Goal: Check status: Check status

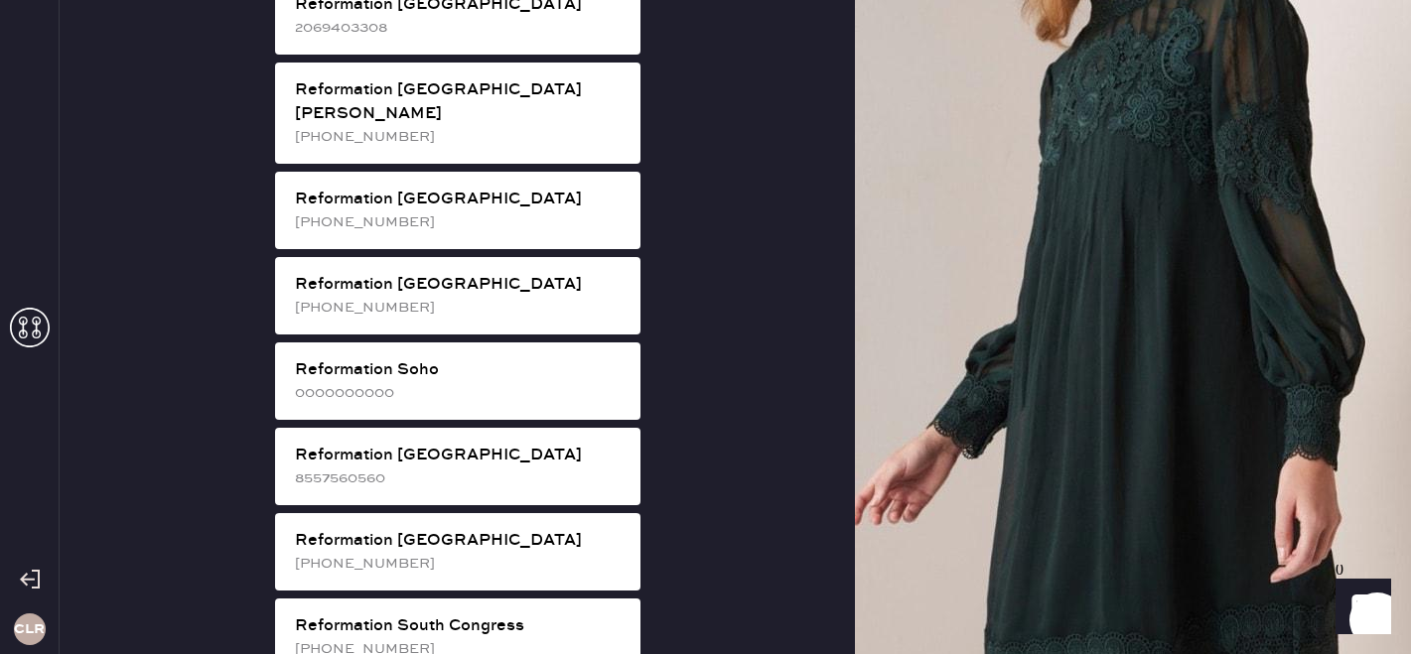
scroll to position [3013, 0]
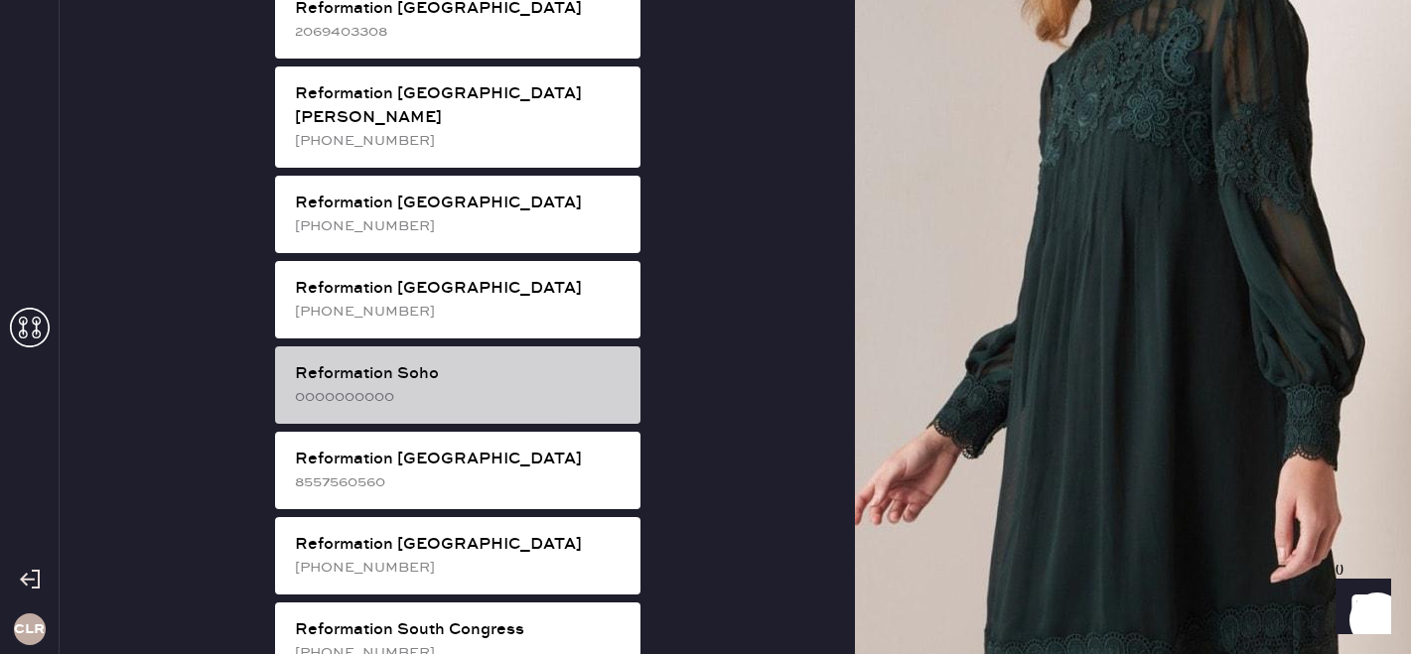
click at [489, 386] on div "0000000000" at bounding box center [460, 397] width 330 height 22
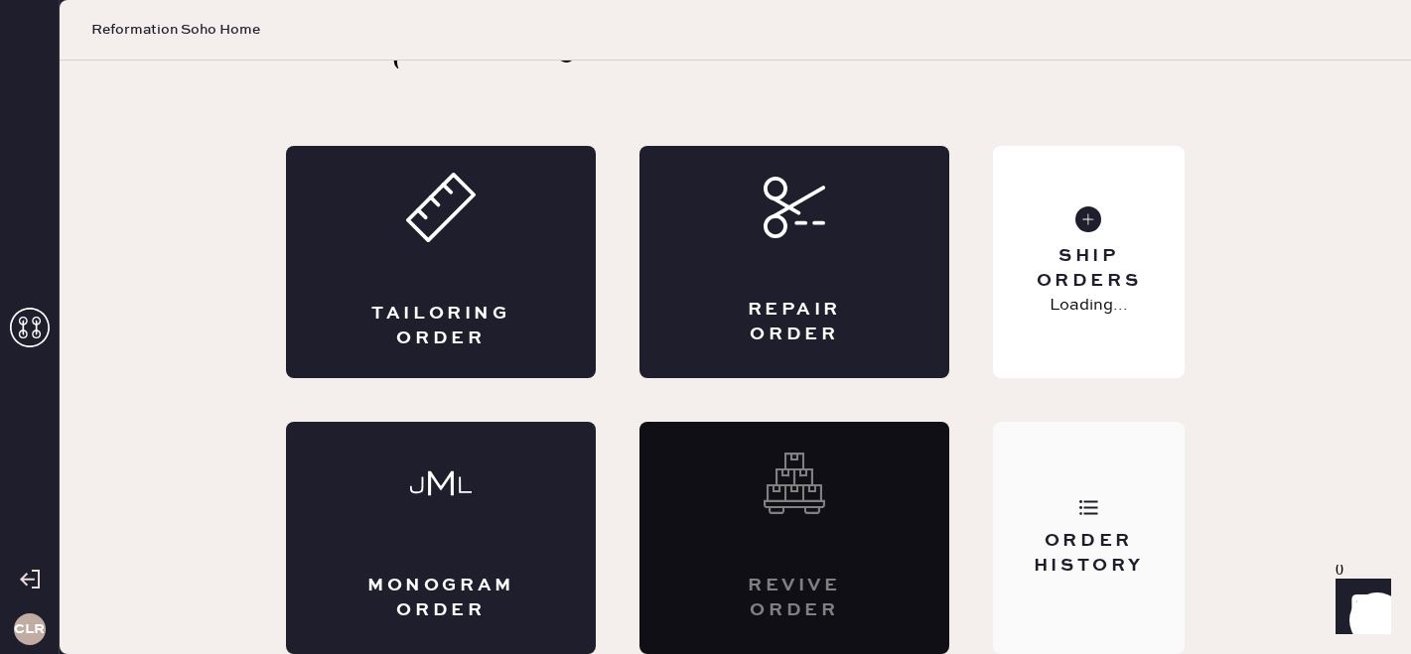
click at [1090, 583] on div "Order History" at bounding box center [1089, 538] width 192 height 232
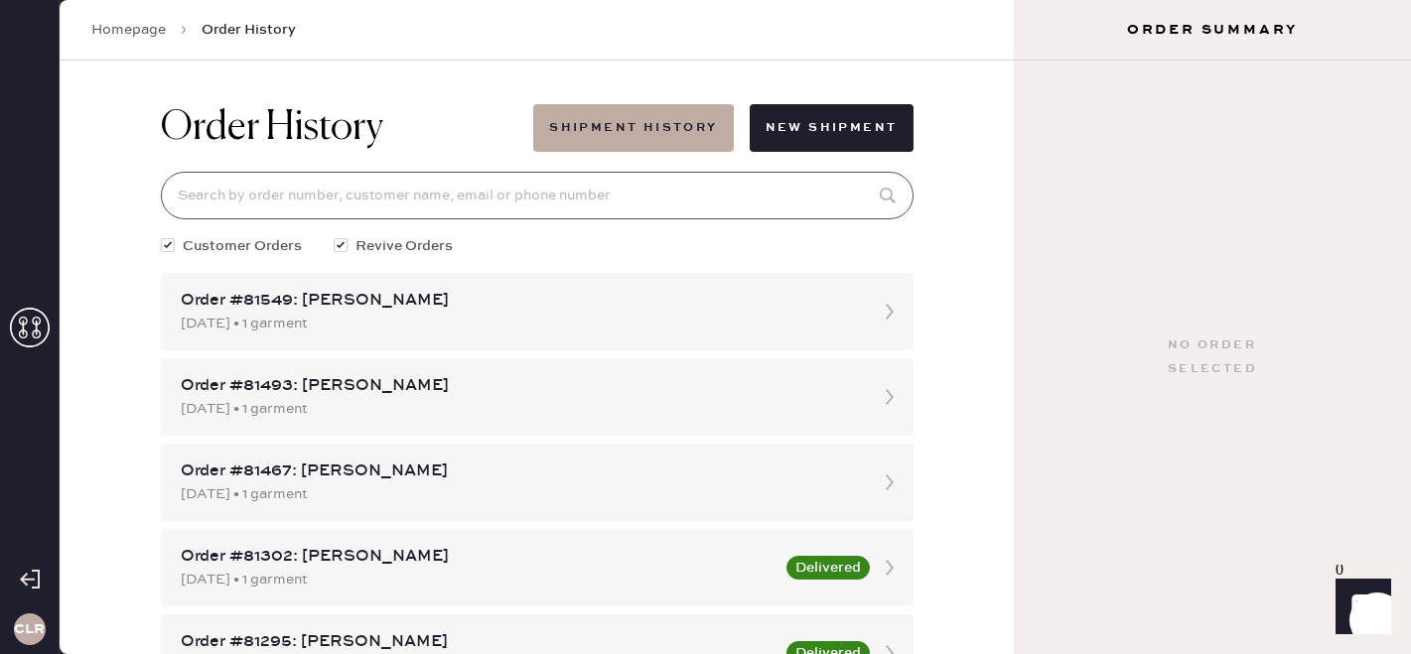
click at [516, 212] on input at bounding box center [537, 196] width 752 height 48
paste input "[EMAIL_ADDRESS][DOMAIN_NAME]"
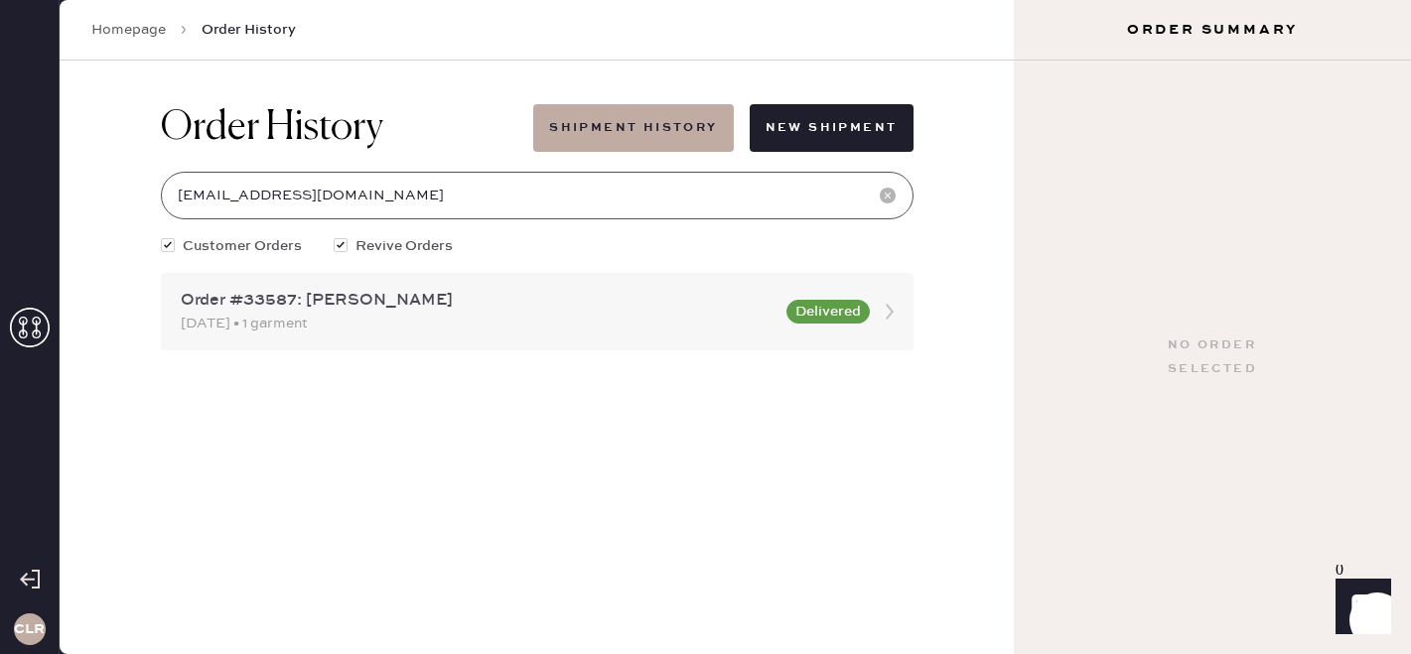
type input "[EMAIL_ADDRESS][DOMAIN_NAME]"
click at [520, 341] on div "Order #33587: [PERSON_NAME] [DATE] • 1 garment Delivered" at bounding box center [537, 311] width 752 height 77
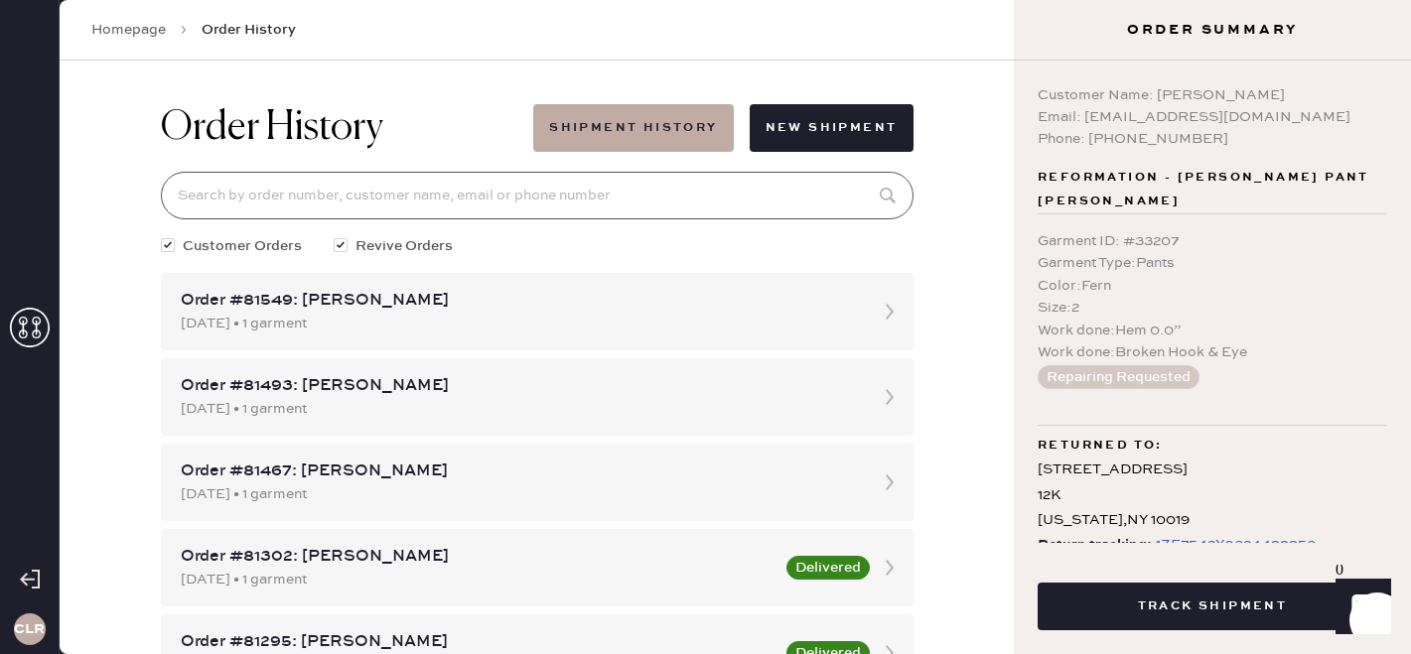
click at [331, 191] on input at bounding box center [537, 196] width 752 height 48
paste input "[EMAIL_ADDRESS][DOMAIN_NAME]"
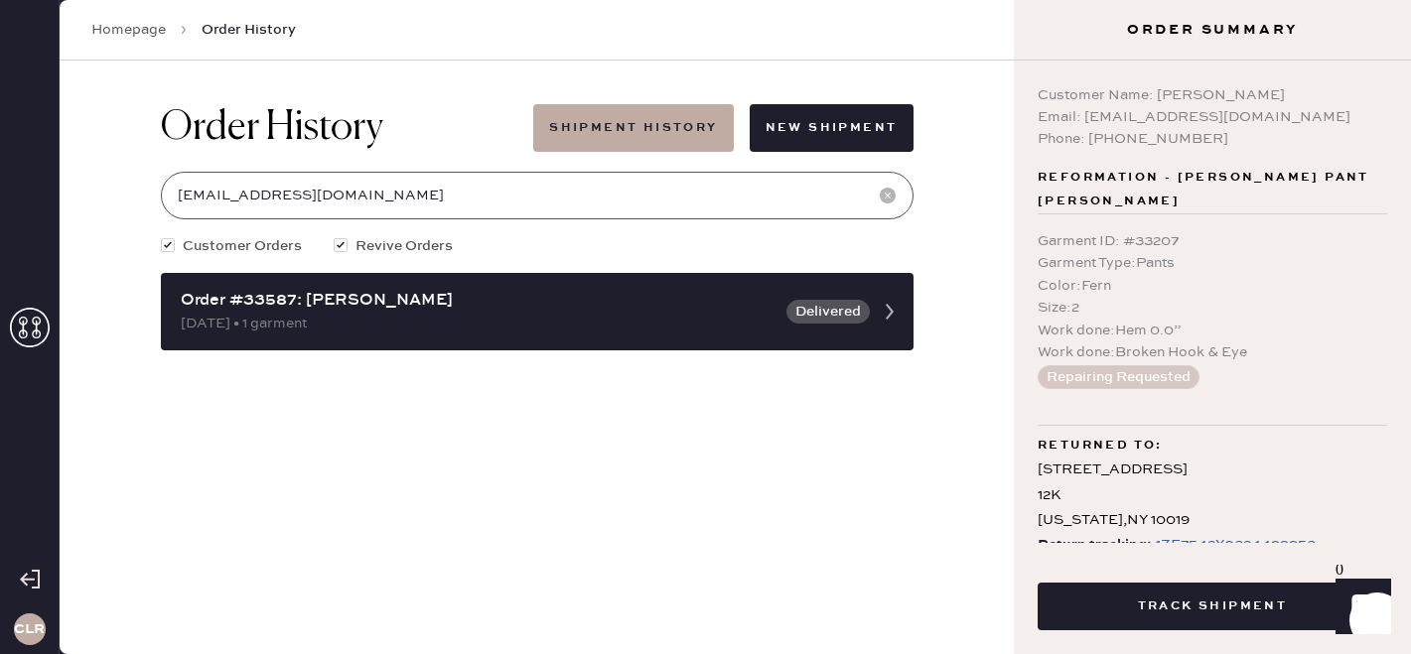
type input "[EMAIL_ADDRESS][DOMAIN_NAME]"
